Goal: Check status: Check status

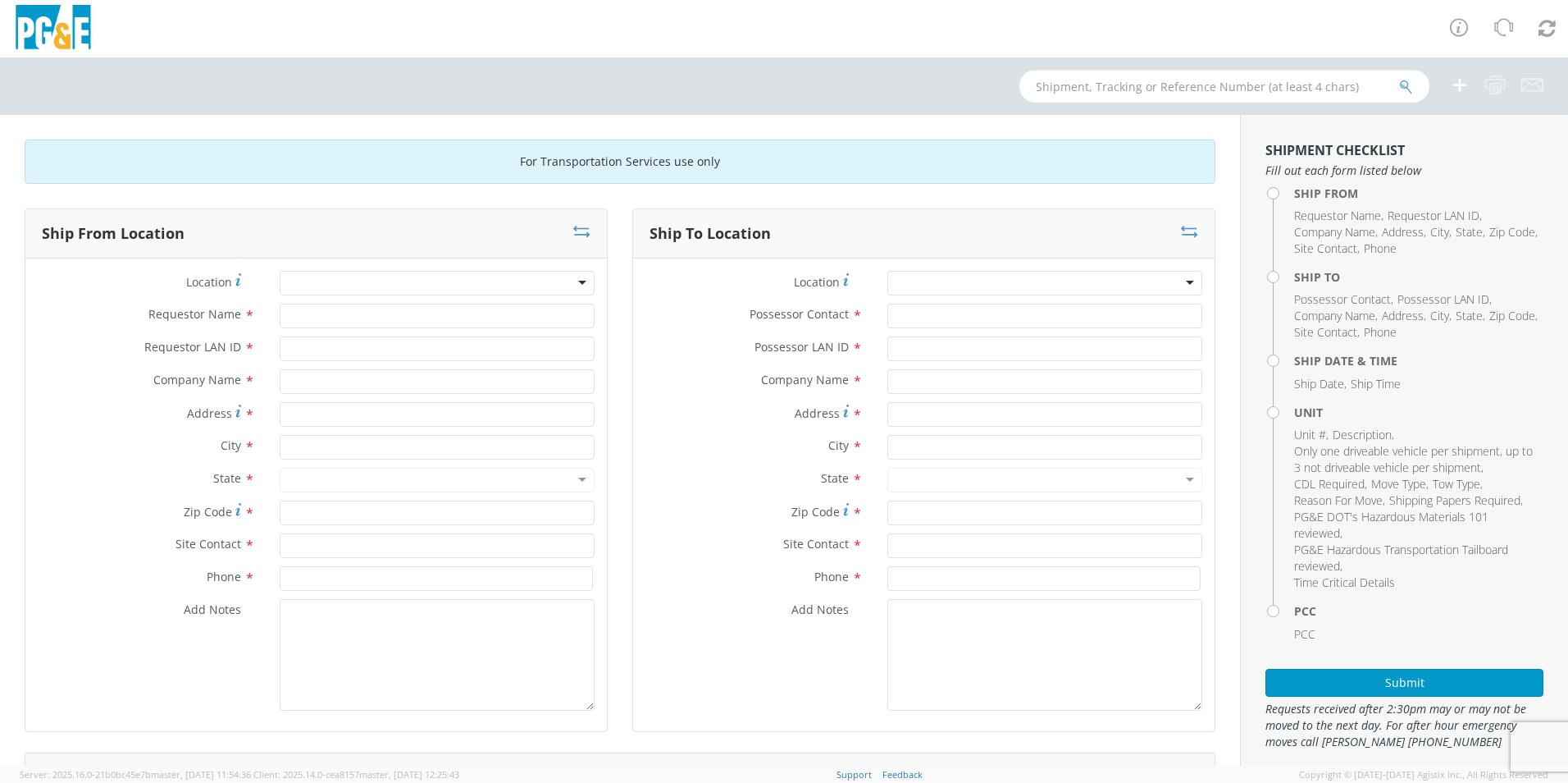
click at [1083, 93] on input "text" at bounding box center [1224, 86] width 410 height 33
paste input "SAFE-2001"
click at [958, 79] on div "SAFE-2001" at bounding box center [784, 85] width 1568 height 57
type input "b26118"
click at [1399, 78] on button "submit" at bounding box center [1405, 88] width 14 height 20
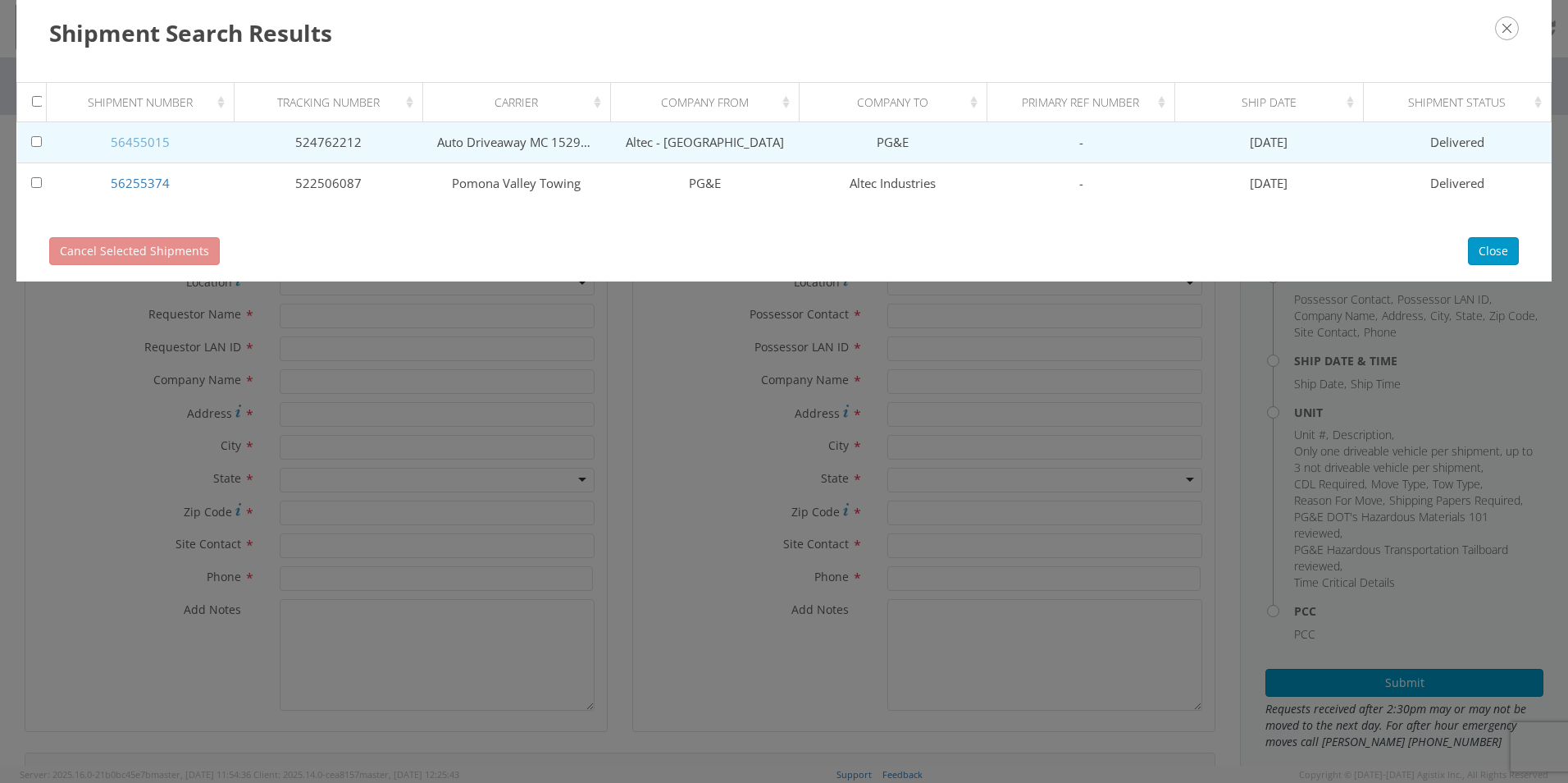
click at [151, 140] on link "56455015" at bounding box center [140, 141] width 59 height 16
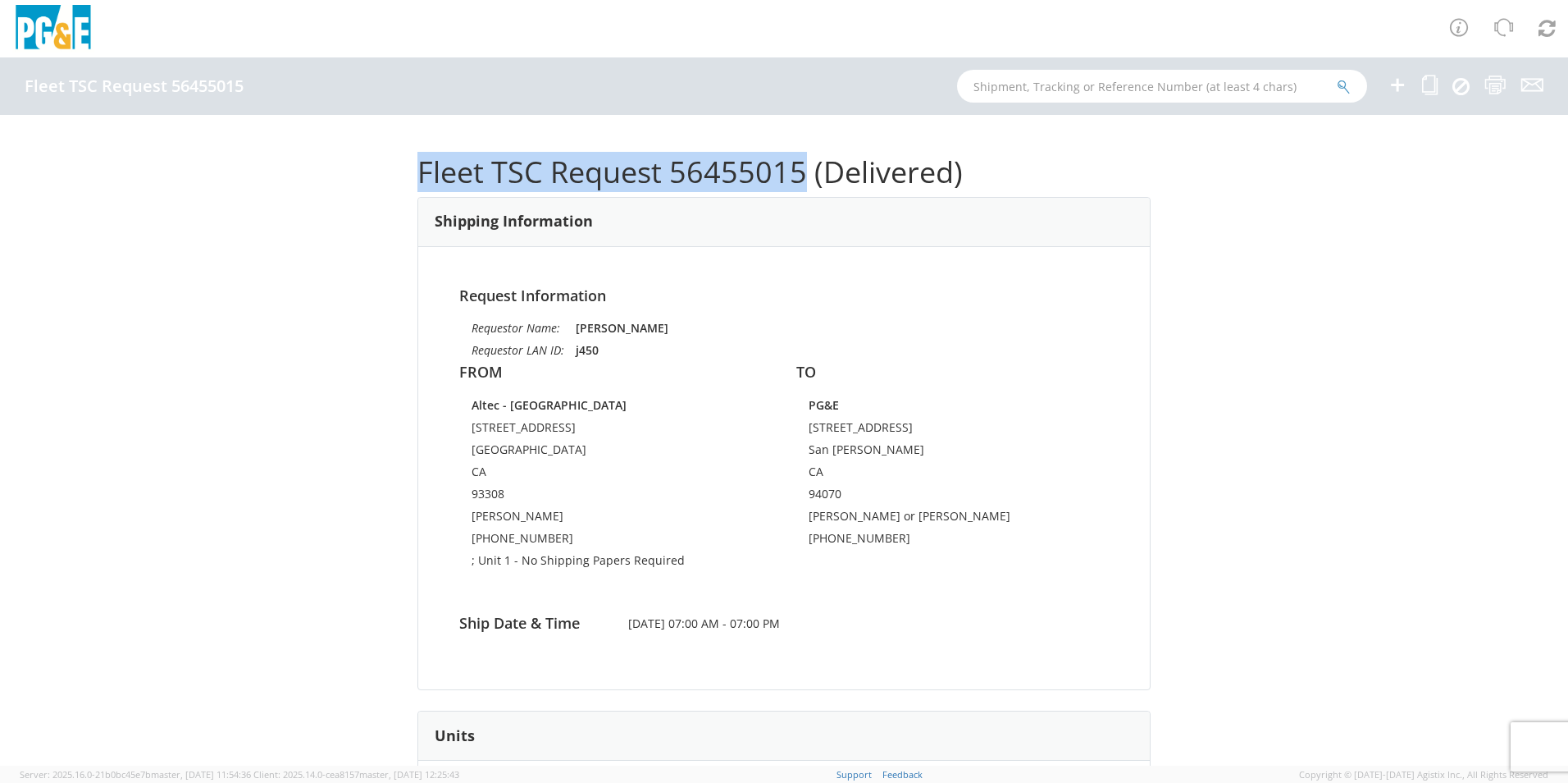
drag, startPoint x: 664, startPoint y: 163, endPoint x: 790, endPoint y: 174, distance: 126.5
click at [790, 174] on h1 "Fleet TSC Request 56455015 (Delivered)" at bounding box center [784, 172] width 733 height 33
drag, startPoint x: 795, startPoint y: 173, endPoint x: 671, endPoint y: 169, distance: 124.1
click at [671, 169] on h1 "Fleet TSC Request 56455015 (Delivered)" at bounding box center [784, 172] width 733 height 33
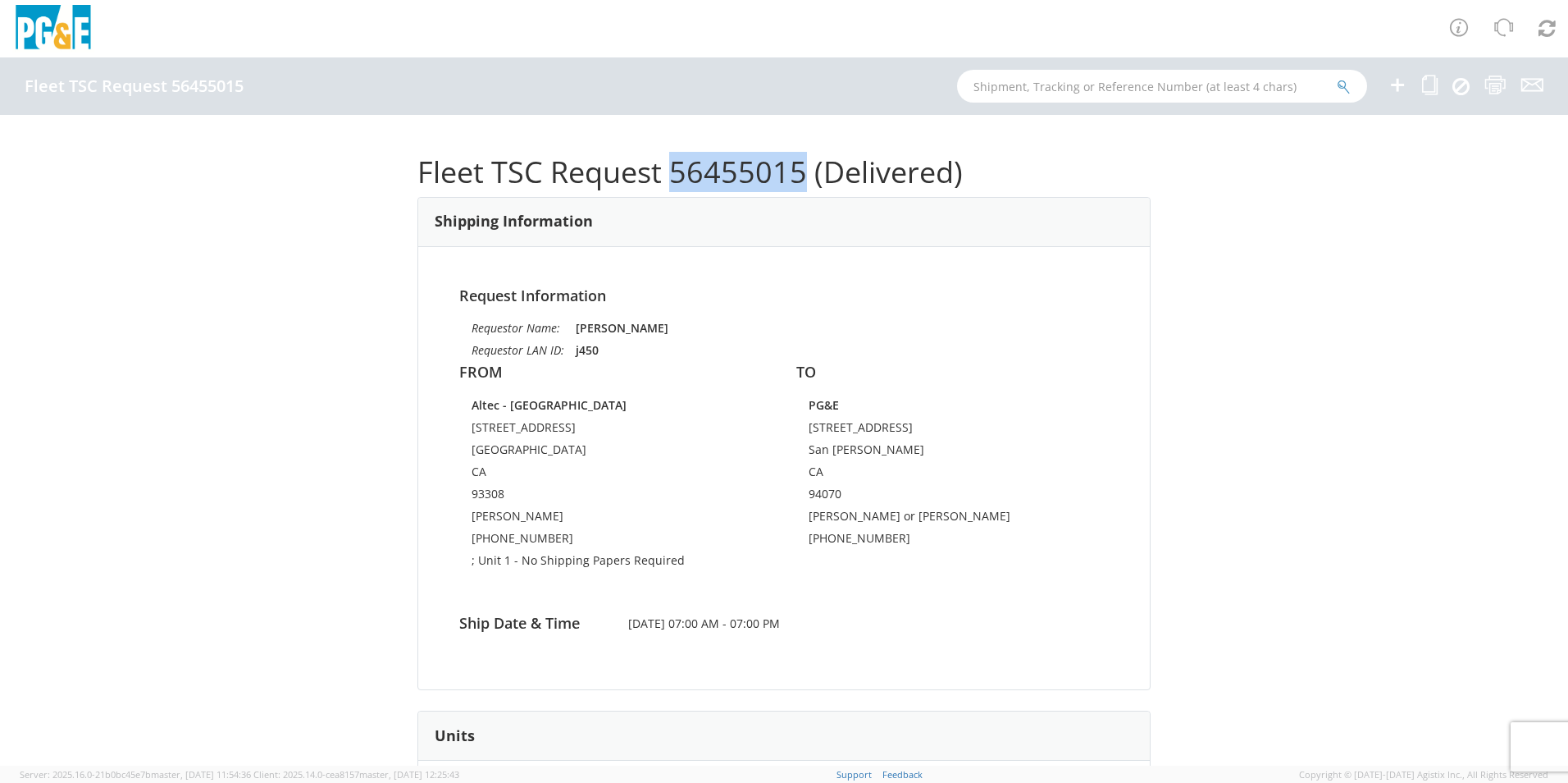
drag, startPoint x: 671, startPoint y: 169, endPoint x: 681, endPoint y: 169, distance: 10.0
copy h1 "56455015"
